Goal: Task Accomplishment & Management: Complete application form

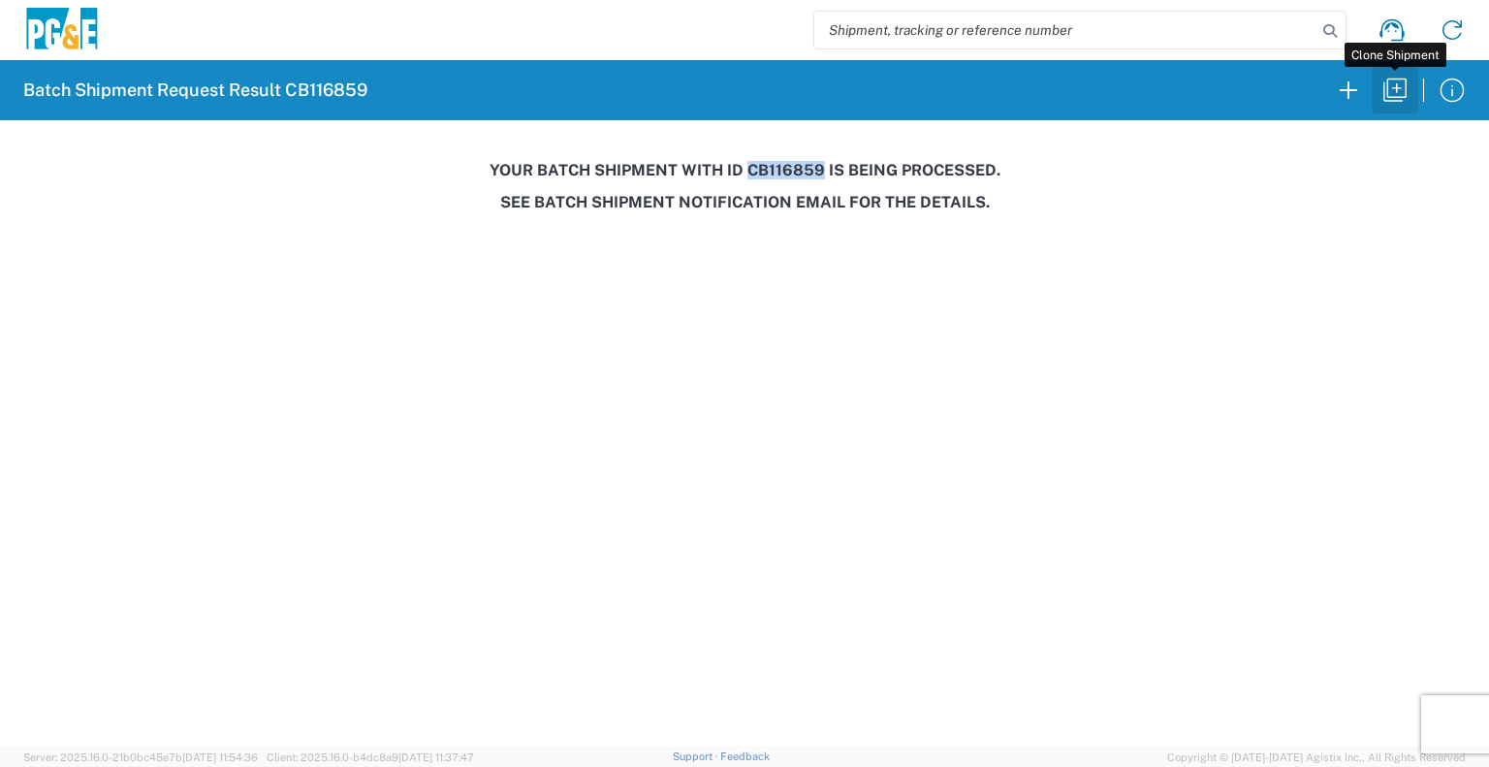
click at [1388, 98] on icon "button" at bounding box center [1394, 90] width 31 height 31
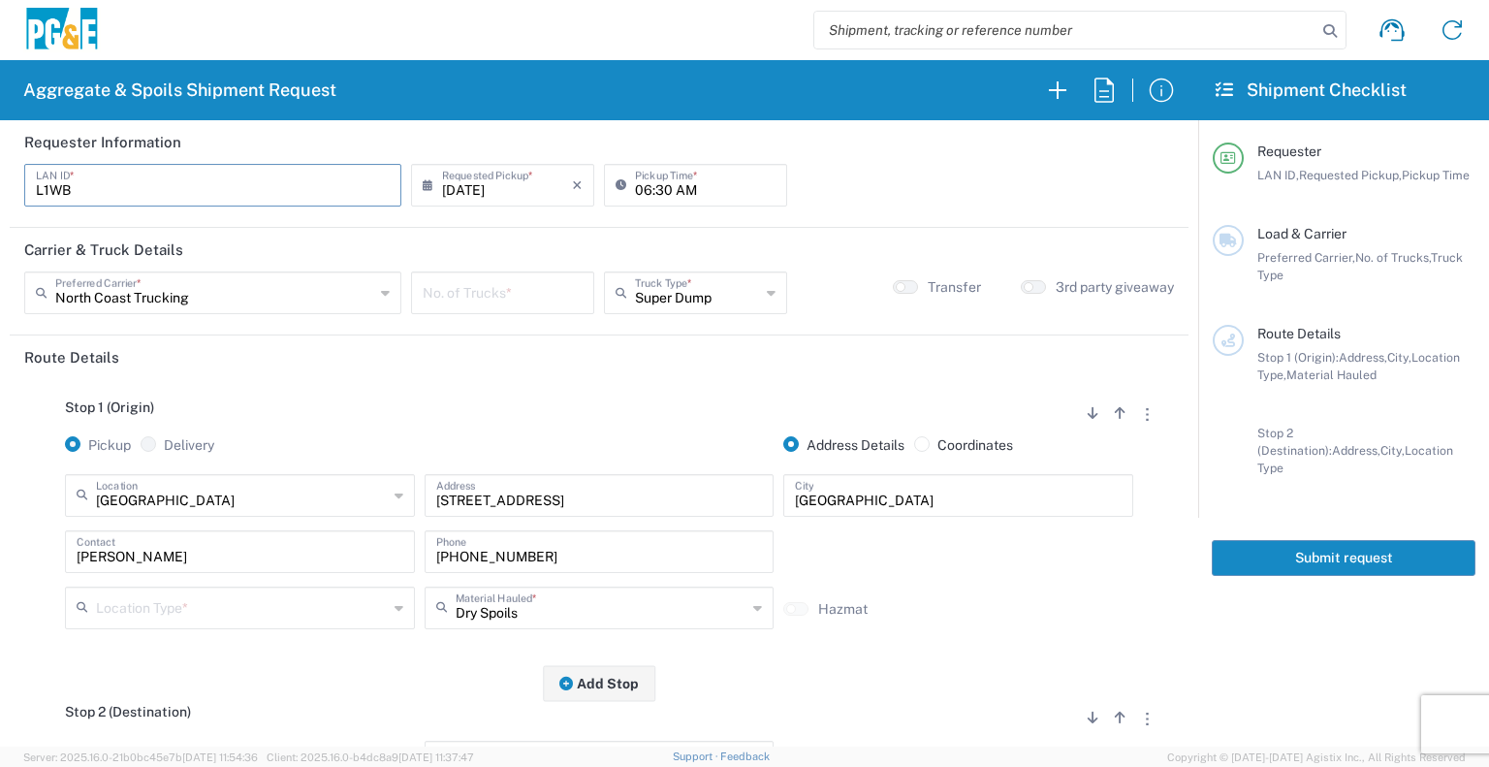
click at [232, 201] on input "L1WB" at bounding box center [213, 184] width 354 height 34
type input "L"
type input "JT48"
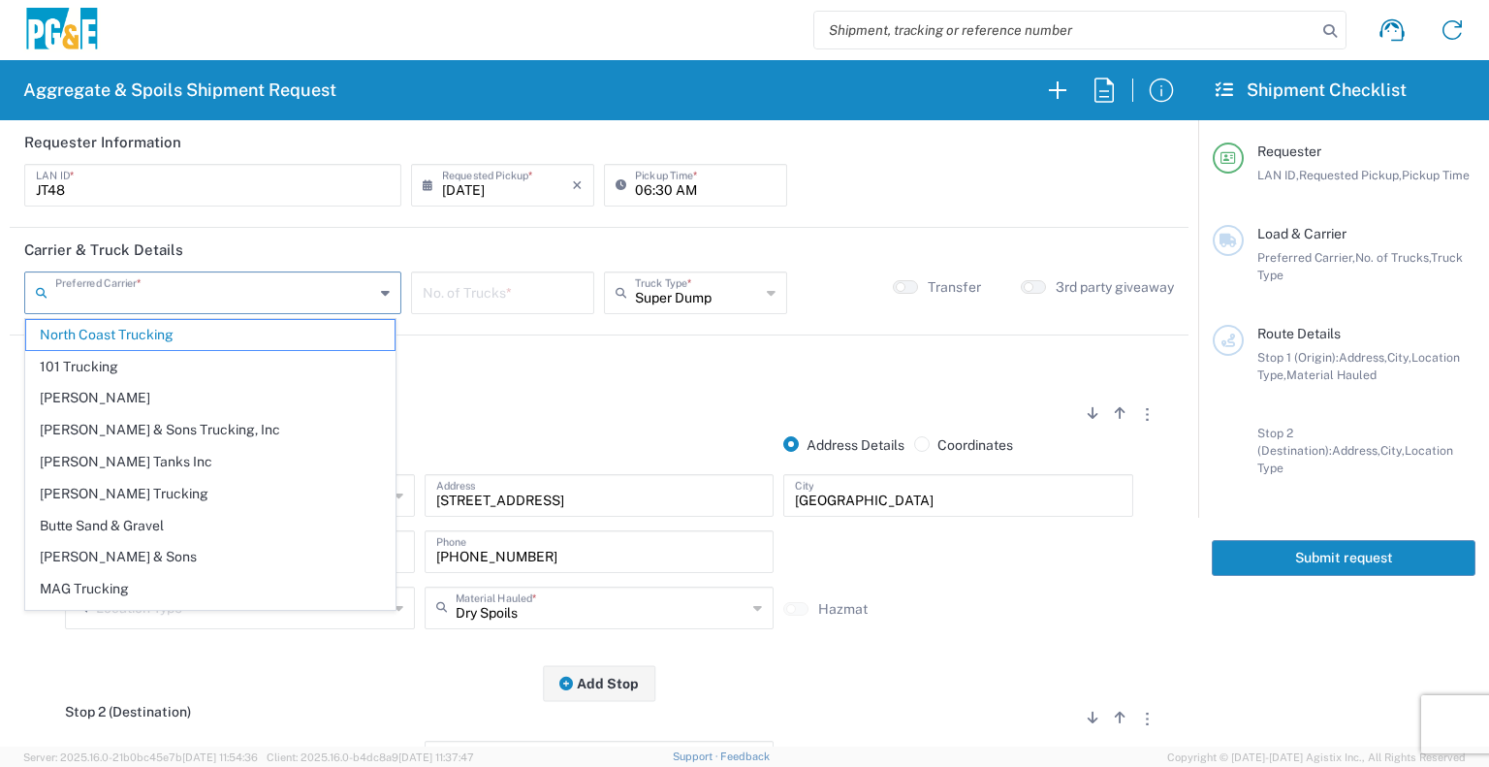
click at [192, 300] on input "text" at bounding box center [214, 291] width 319 height 34
click at [476, 296] on input "number" at bounding box center [503, 291] width 160 height 34
type input "North Coast Trucking"
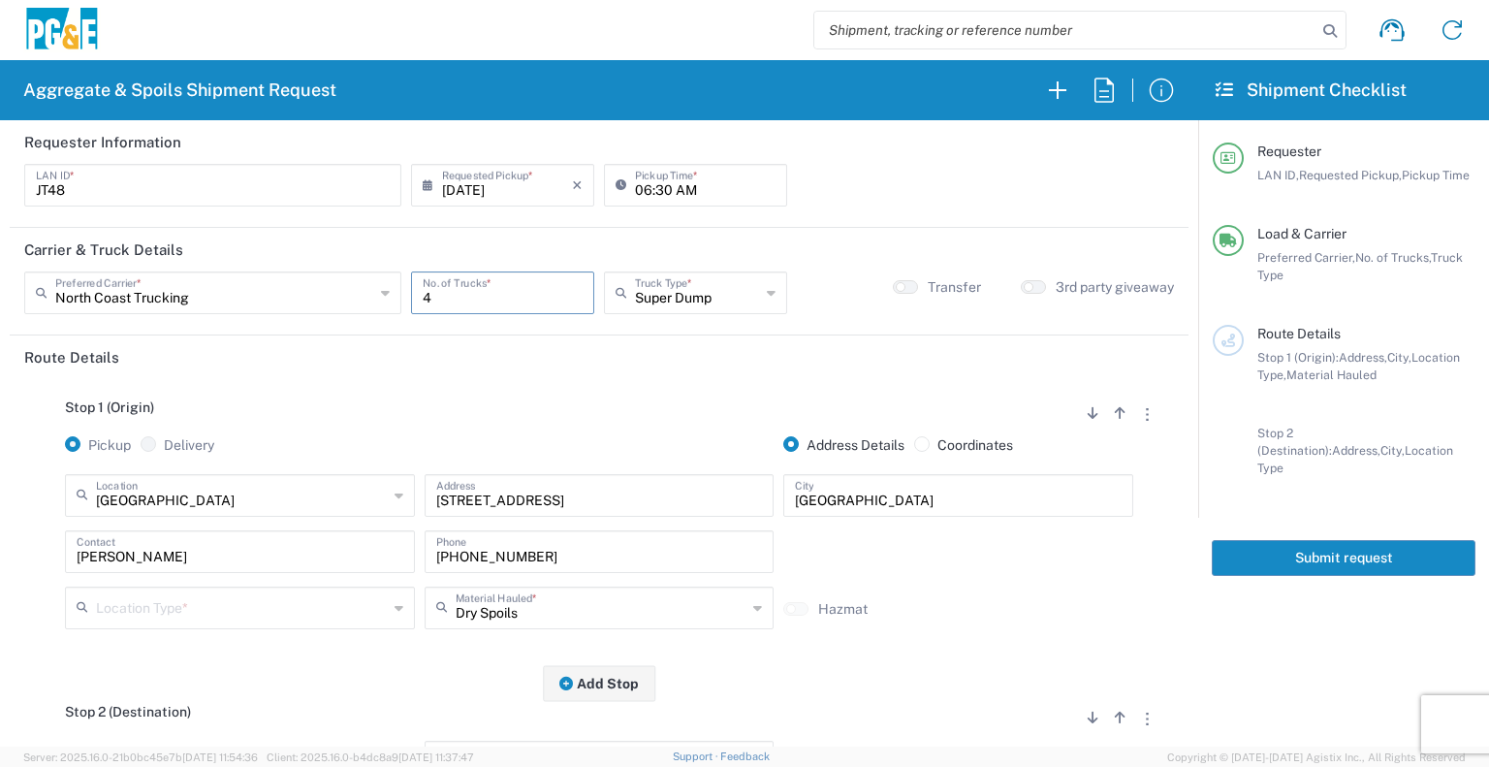
type input "4"
click at [235, 503] on input "text" at bounding box center [242, 494] width 292 height 34
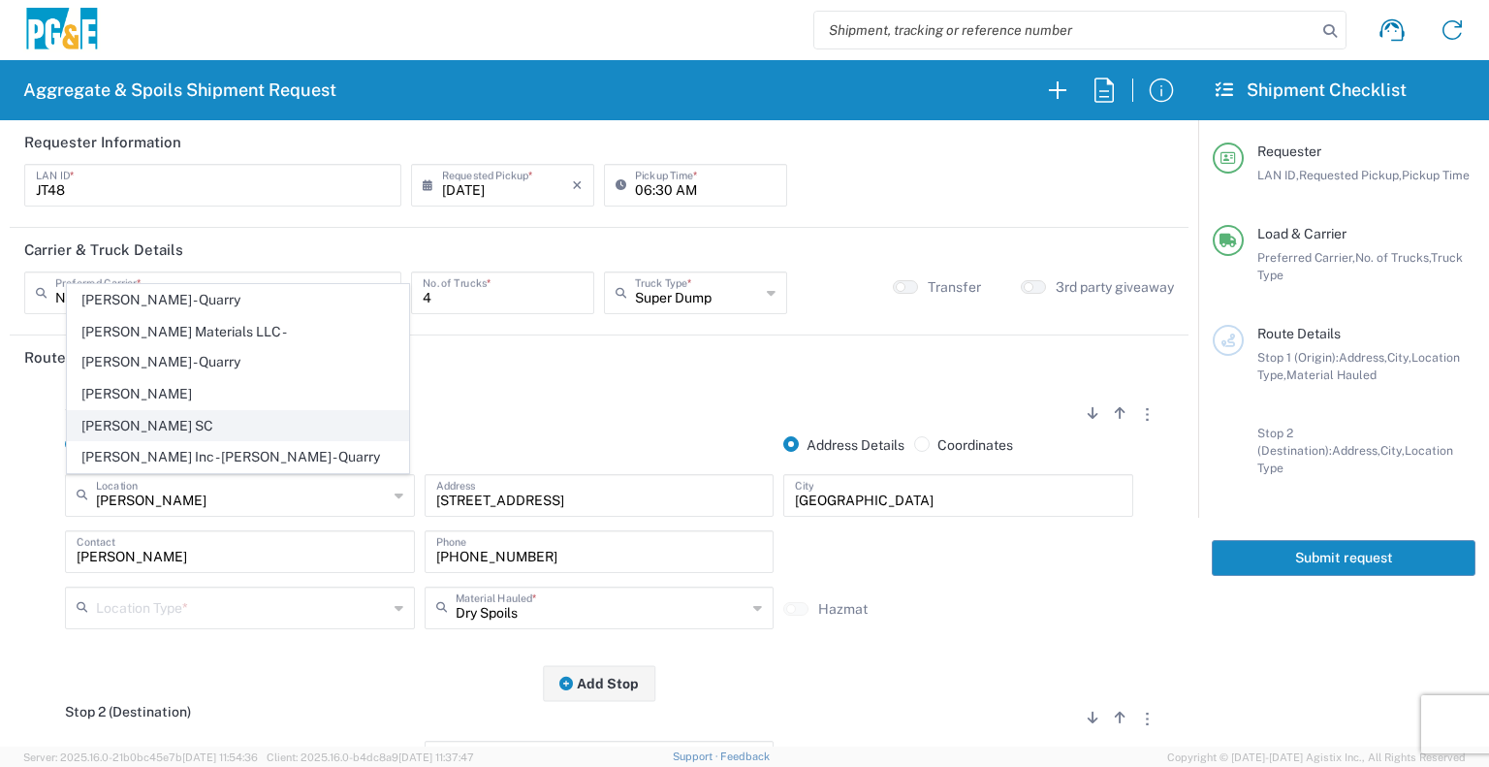
click at [131, 428] on span "[PERSON_NAME] SC" at bounding box center [238, 426] width 340 height 30
type input "[PERSON_NAME] SC"
type input "[STREET_ADDRESS]"
type input "[PERSON_NAME]"
type input "Business No Loading Dock"
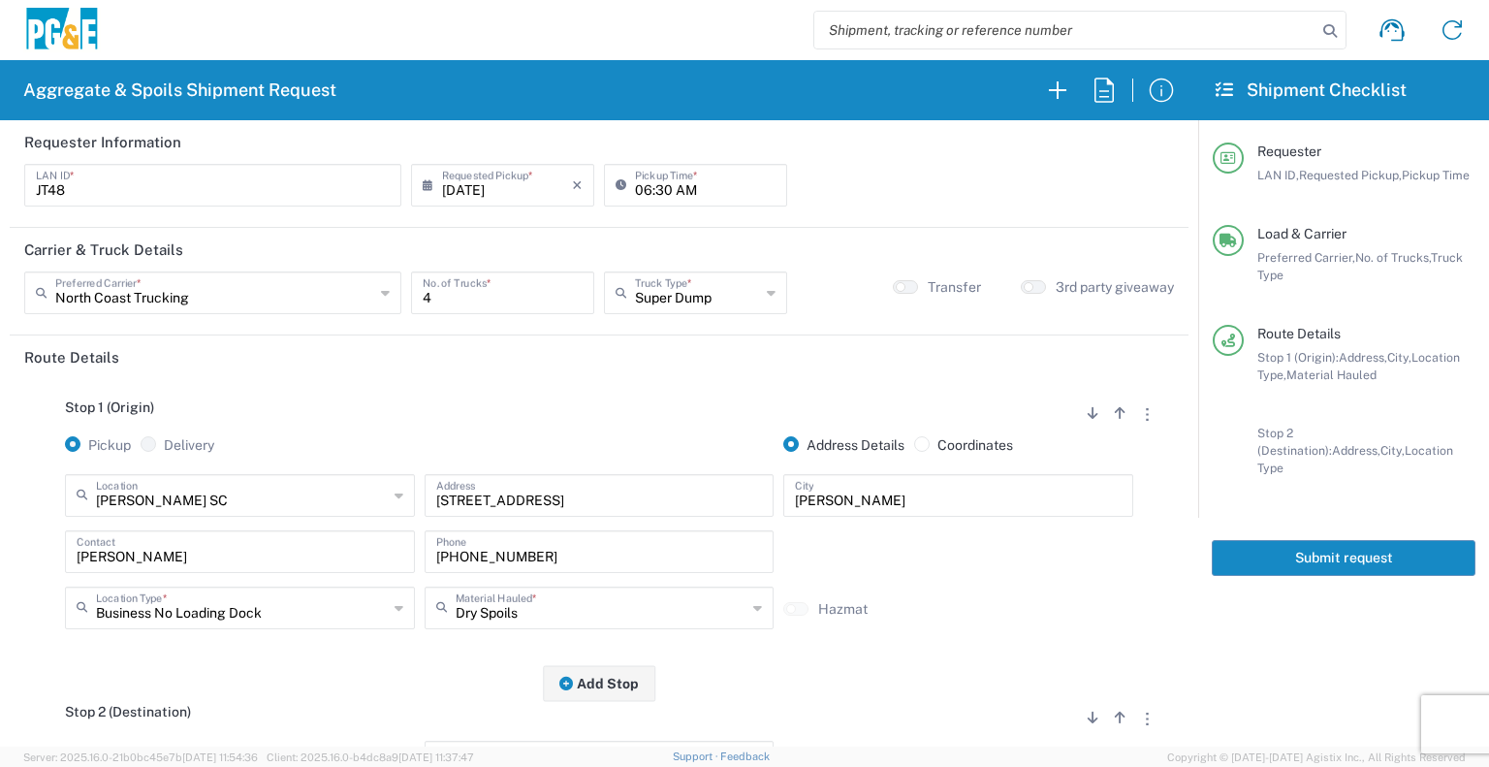
click at [227, 511] on div "[PERSON_NAME] SC Location" at bounding box center [240, 495] width 350 height 43
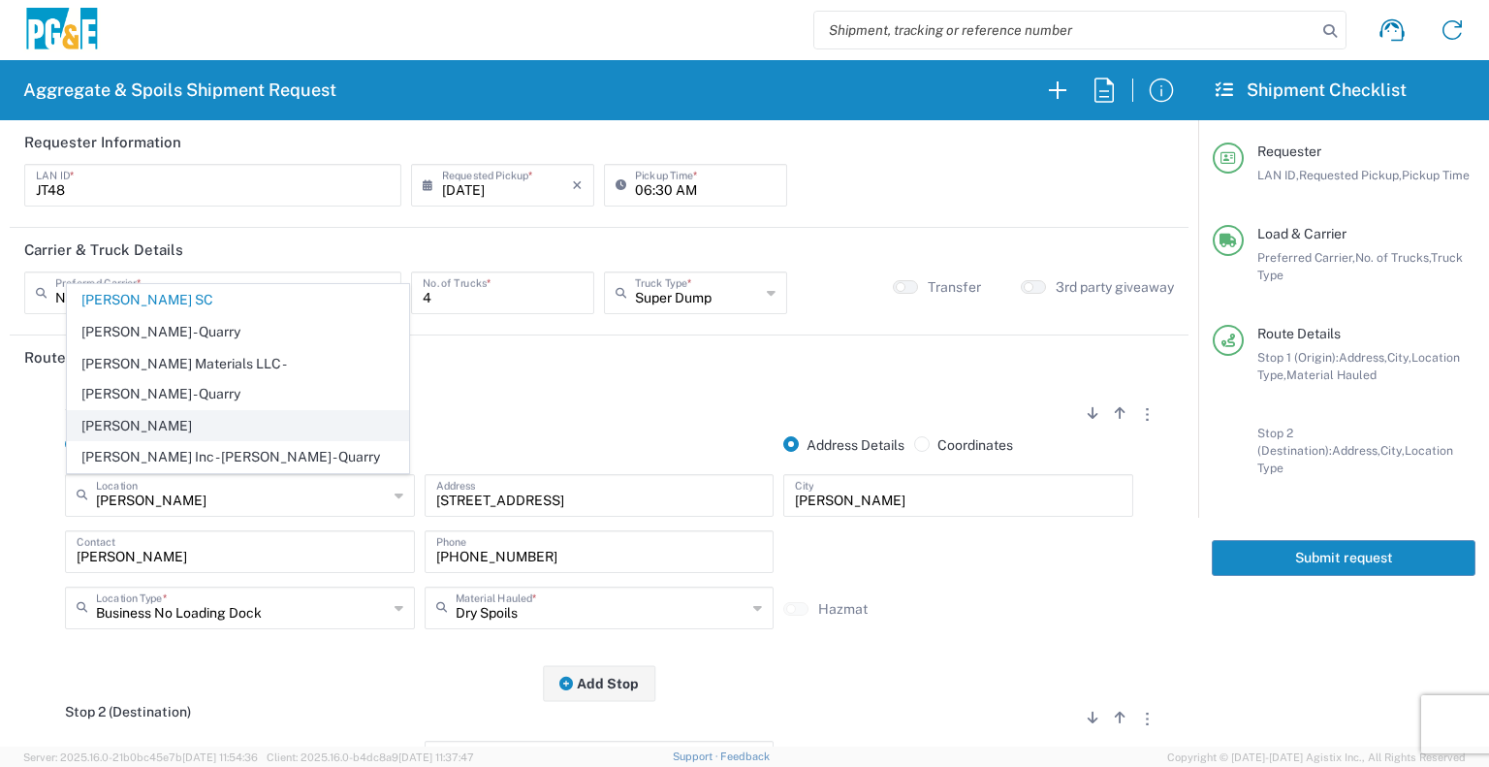
click at [189, 426] on span "[PERSON_NAME]" at bounding box center [238, 426] width 340 height 30
type input "[PERSON_NAME]"
type input "[STREET_ADDRESS]"
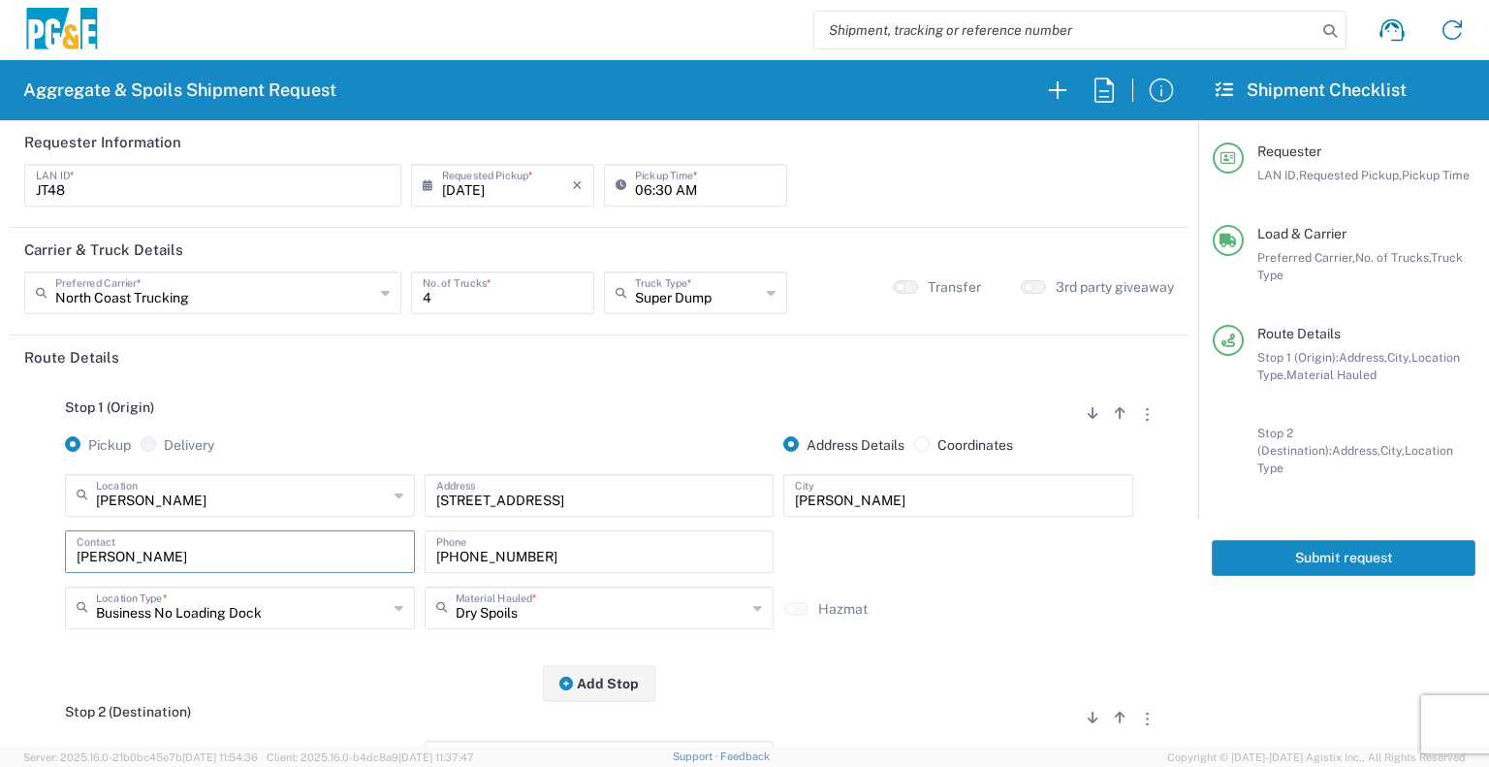
drag, startPoint x: 236, startPoint y: 546, endPoint x: 0, endPoint y: 526, distance: 236.4
click at [0, 526] on form "Requester Information JT48 LAN ID * [DATE] × Requested Pickup * Cancel Apply 06…" at bounding box center [599, 433] width 1198 height 626
type input "[PERSON_NAME]"
type input "[PHONE_NUMBER]"
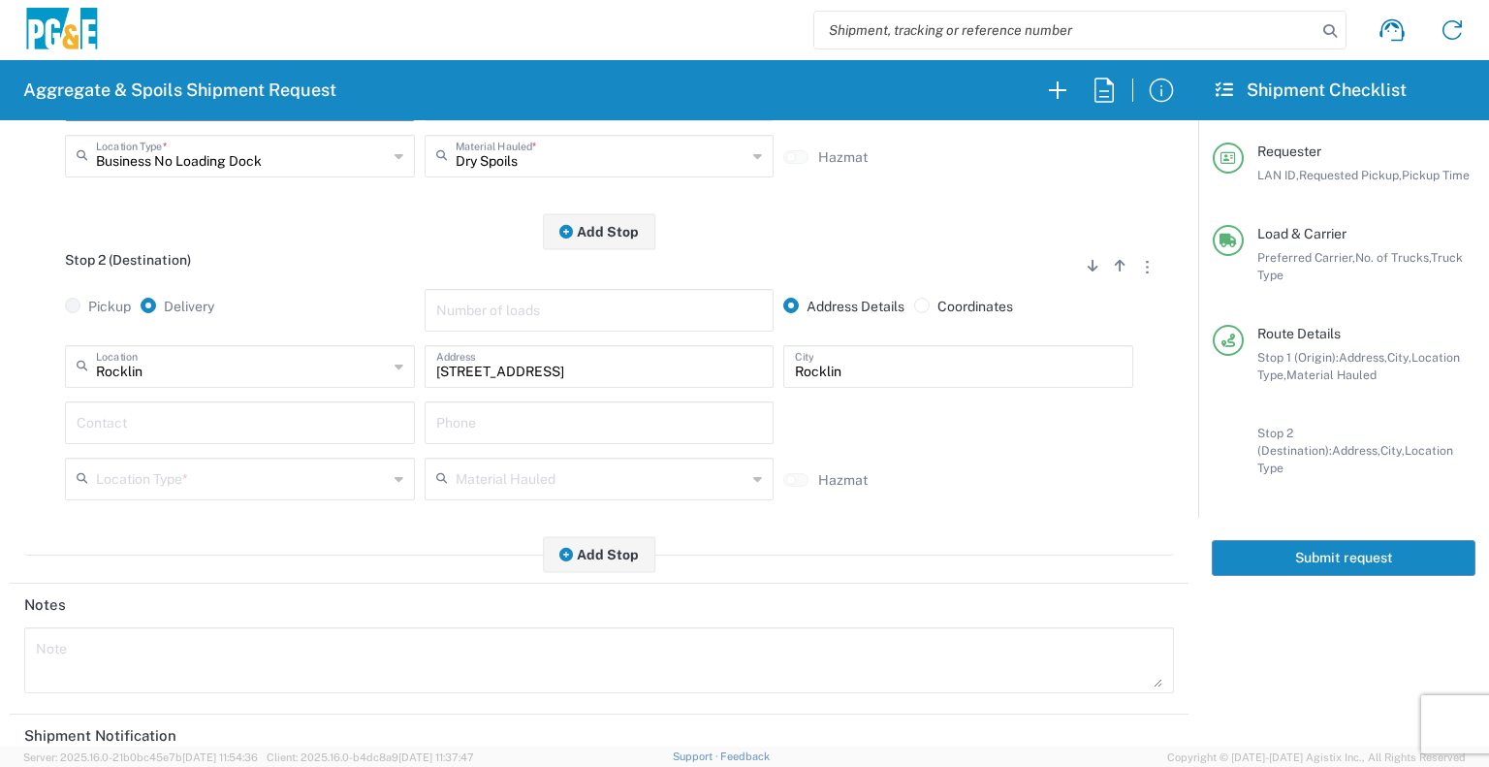
scroll to position [458, 0]
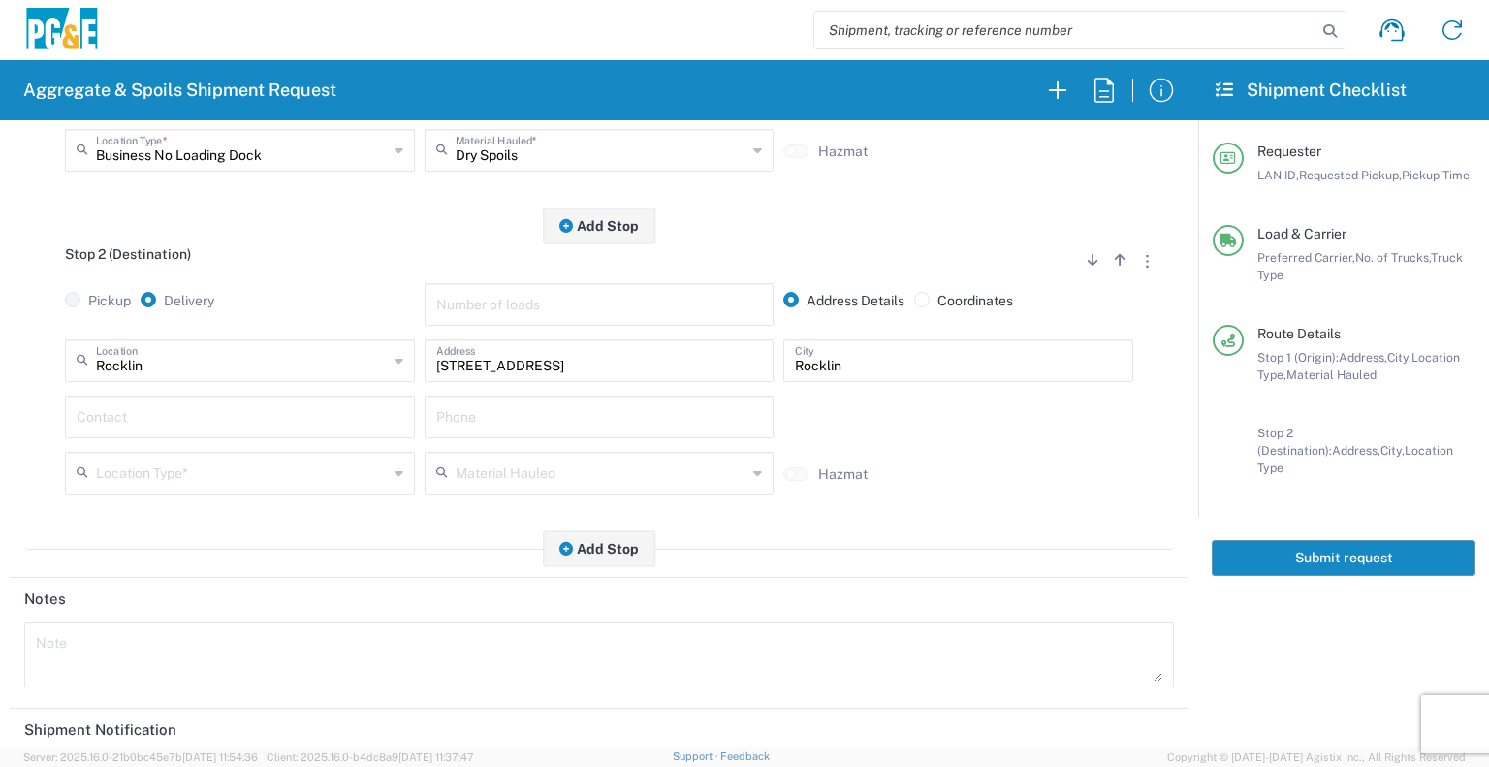
type input "[PERSON_NAME]"
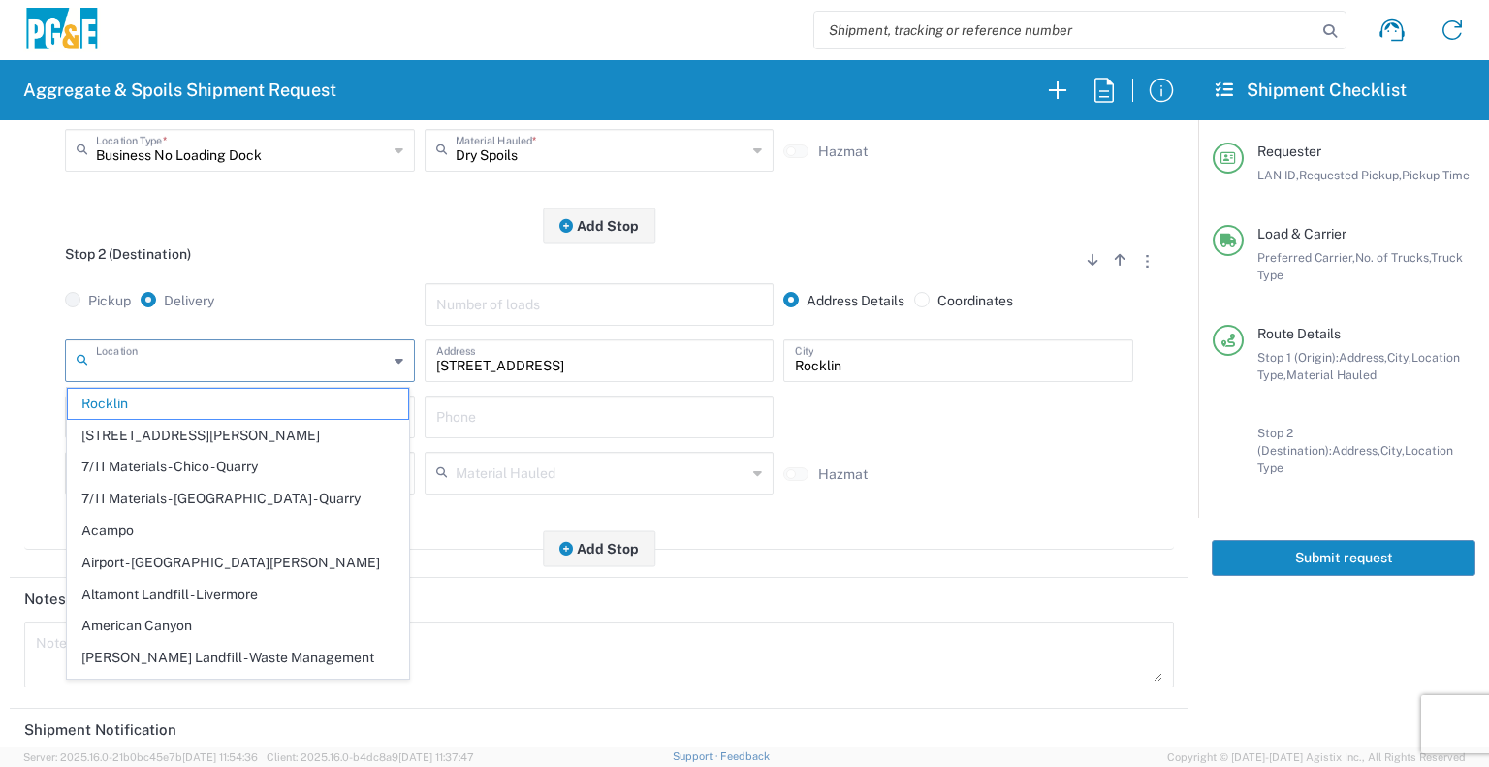
click at [235, 366] on input "text" at bounding box center [242, 359] width 292 height 34
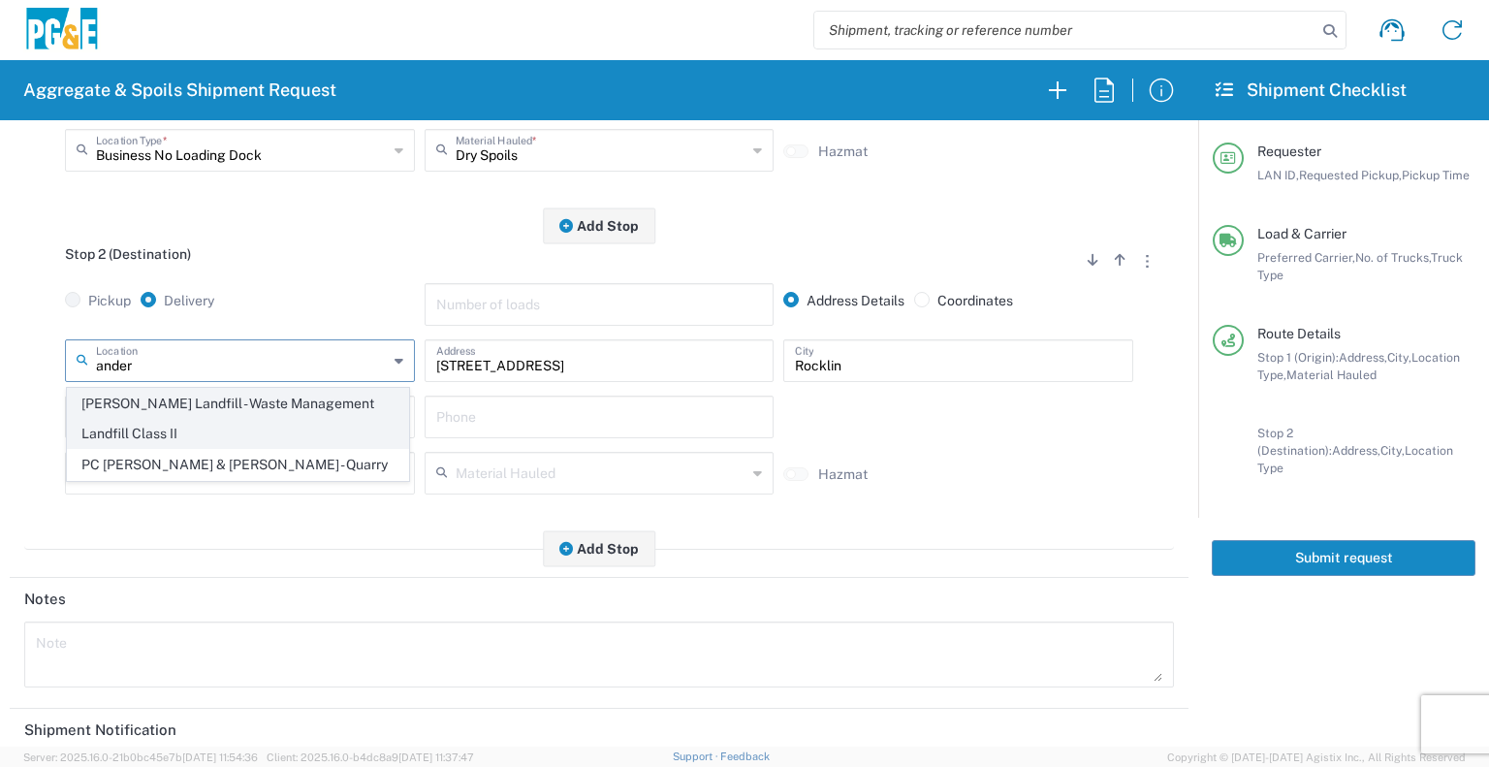
click at [237, 396] on span "[PERSON_NAME] Landfill - Waste Management Landfill Class II" at bounding box center [238, 419] width 340 height 60
type input "[PERSON_NAME] Landfill - Waste Management Landfill Class II"
type input "[STREET_ADDRESS]"
type input "[PERSON_NAME]"
type input "Landfill"
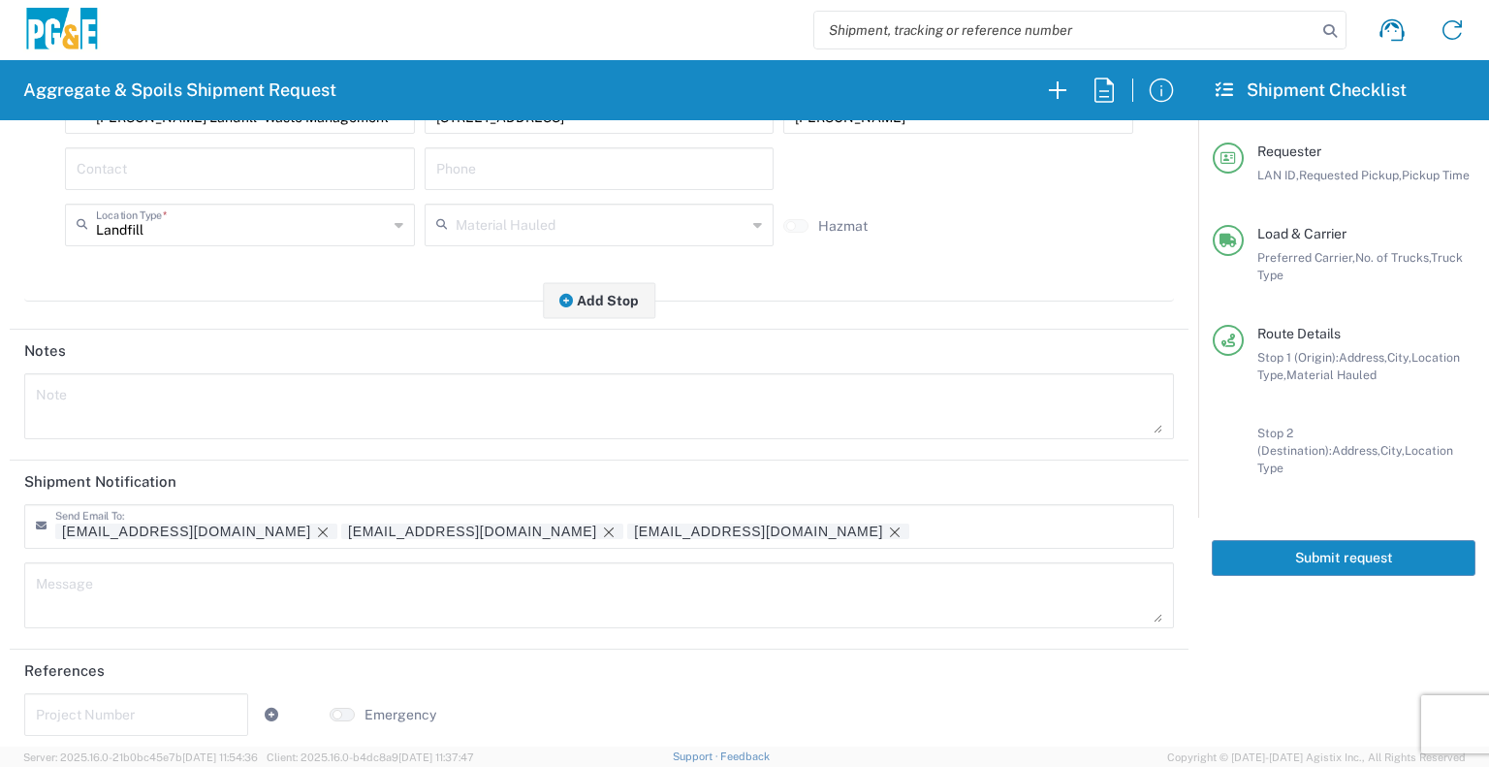
scroll to position [713, 0]
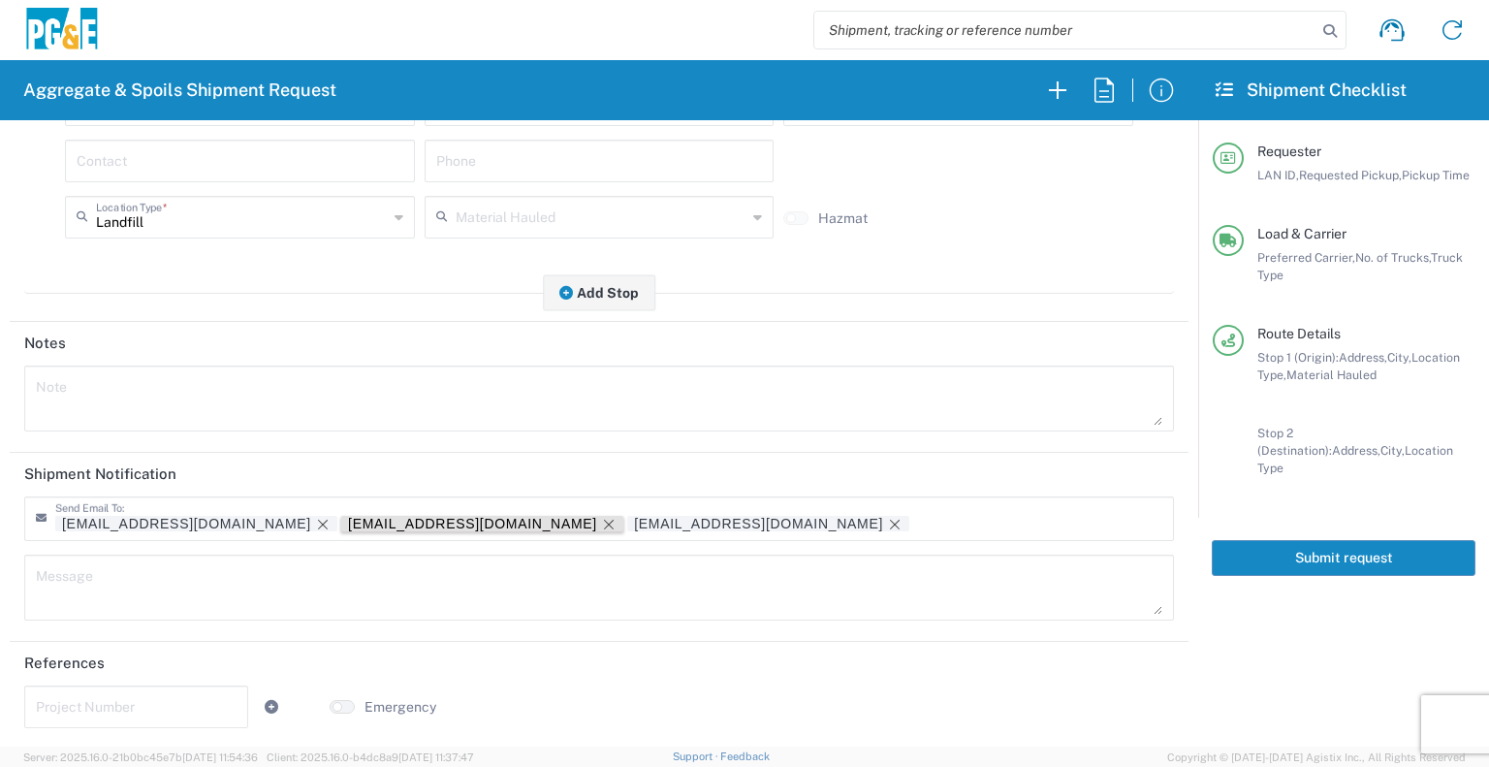
click at [601, 518] on icon "Remove tag" at bounding box center [609, 525] width 16 height 16
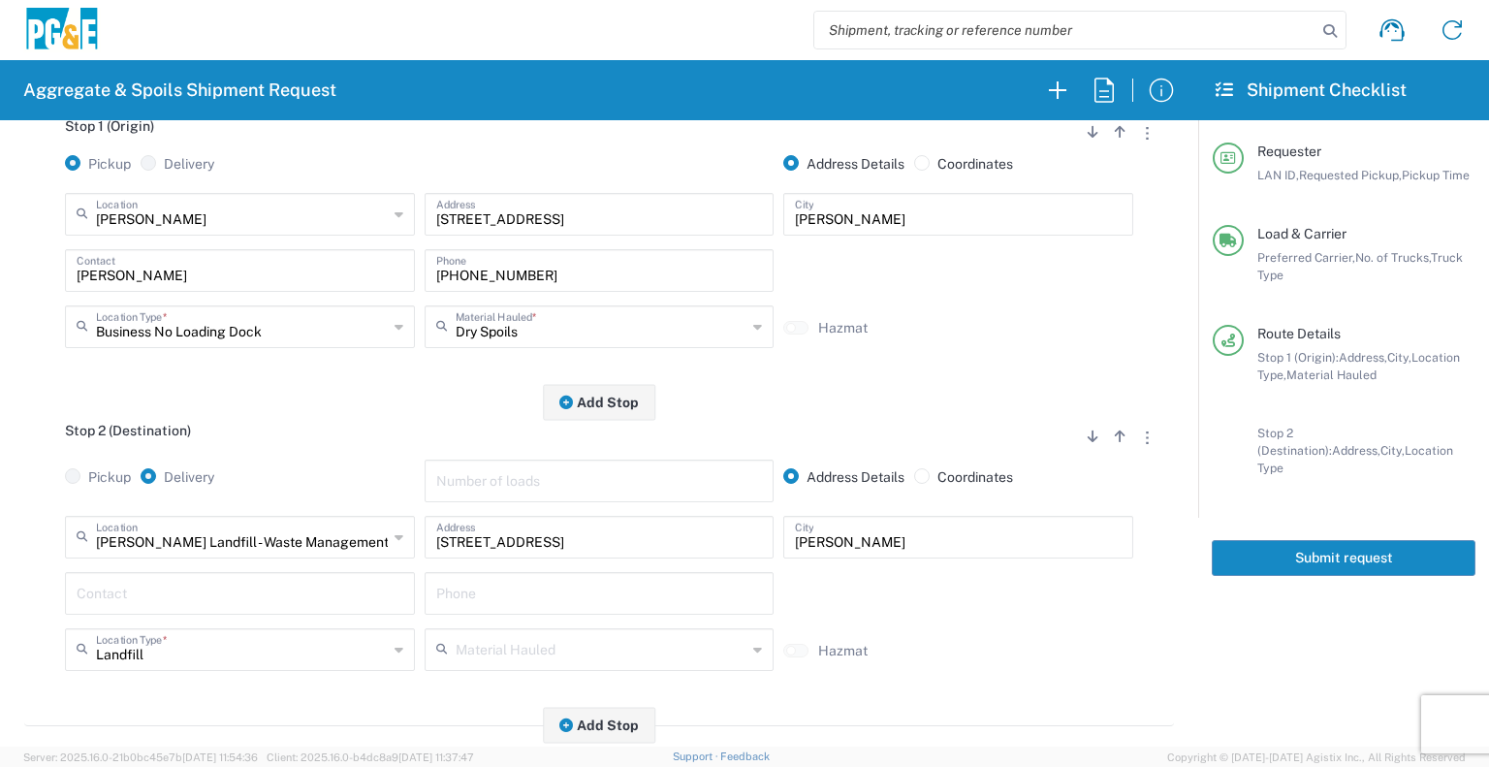
scroll to position [0, 0]
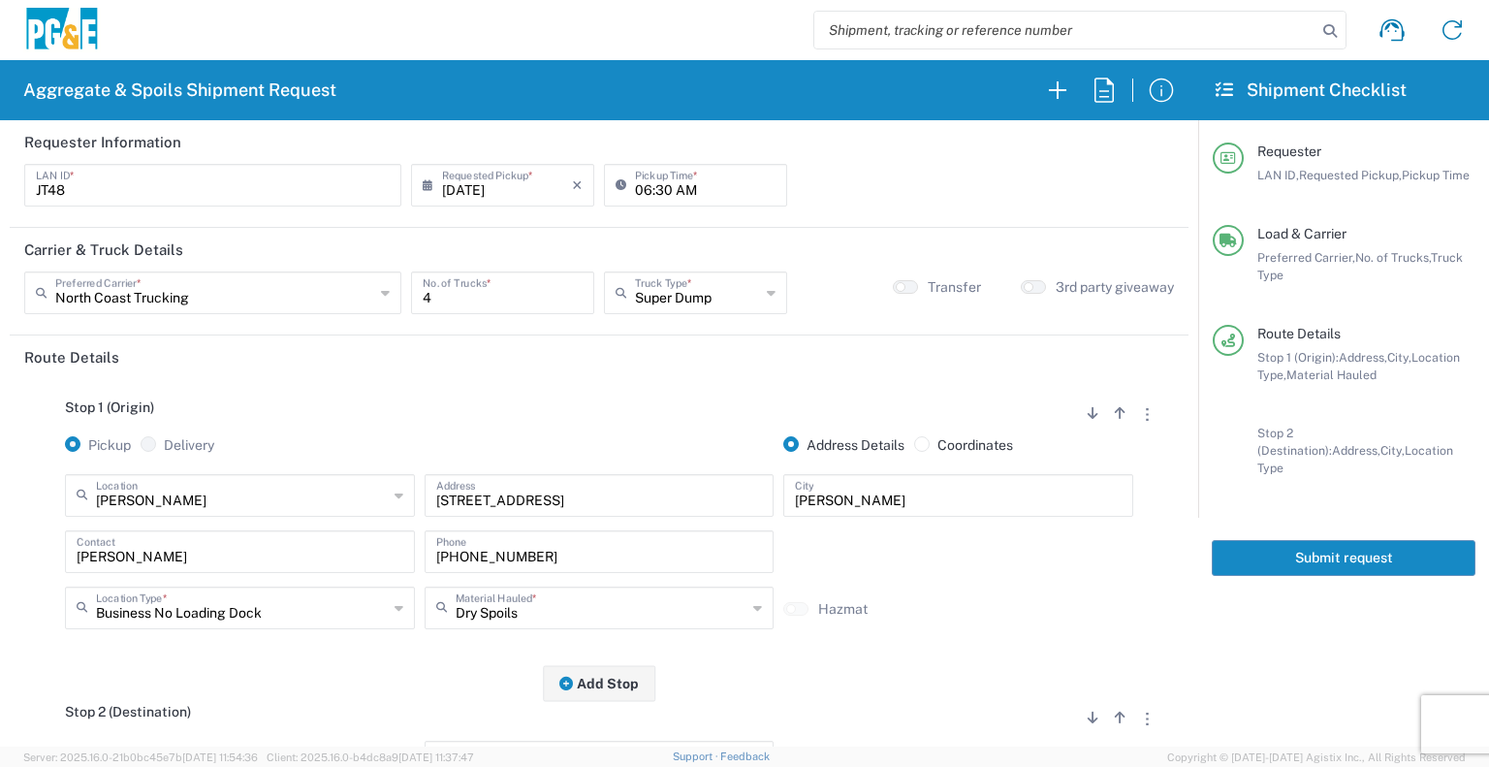
click at [1341, 545] on button "Submit request" at bounding box center [1344, 558] width 264 height 36
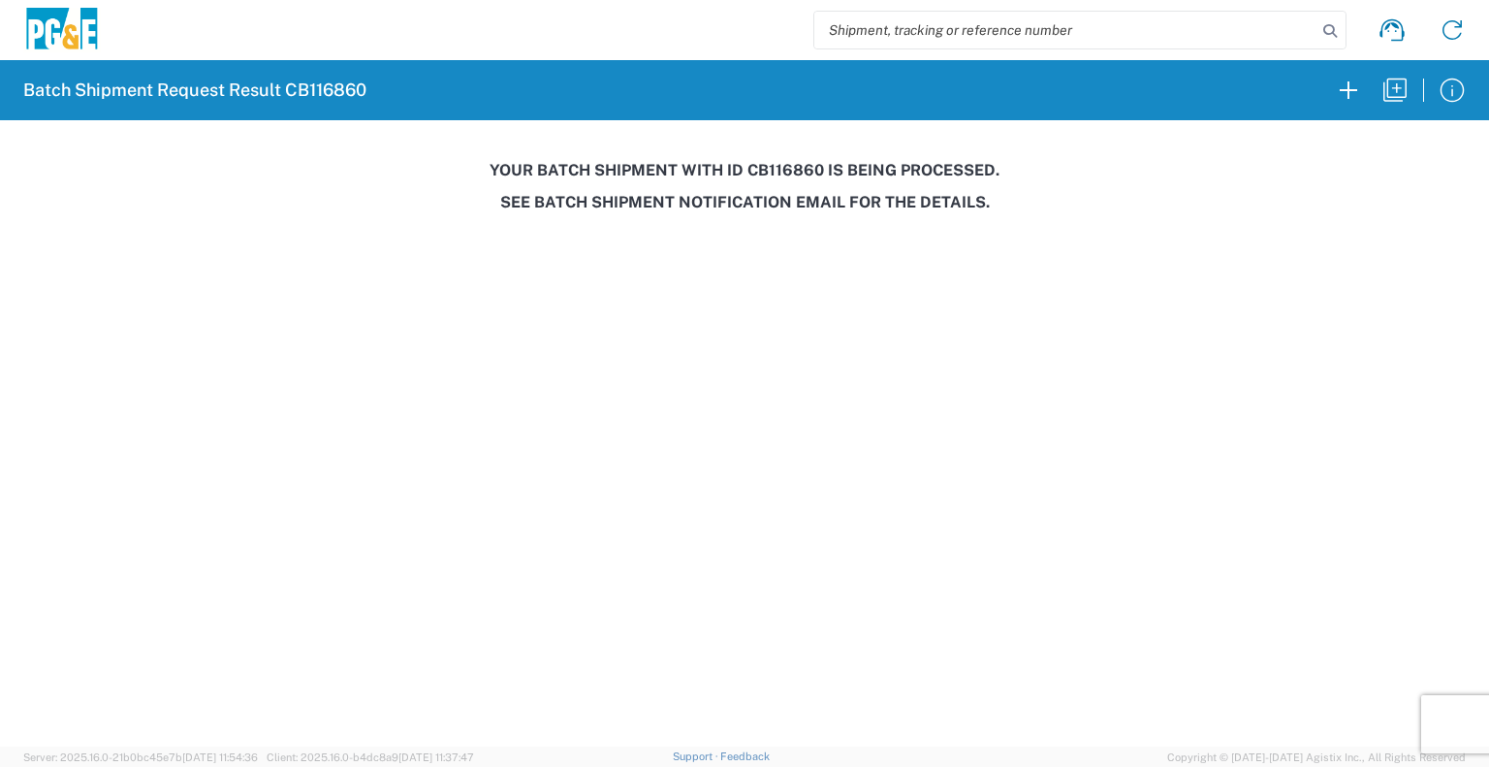
click at [786, 174] on h3 "Your batch shipment with id CB116860 is being processed." at bounding box center [745, 170] width 1462 height 18
copy h3 "CB116860"
